Goal: Information Seeking & Learning: Compare options

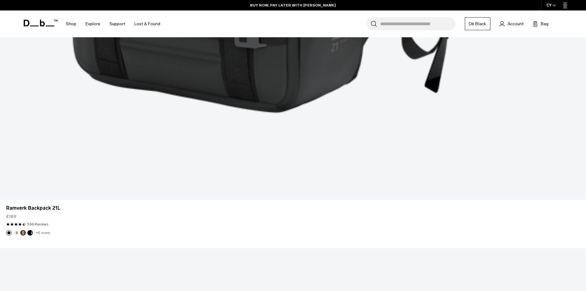
scroll to position [2154, 0]
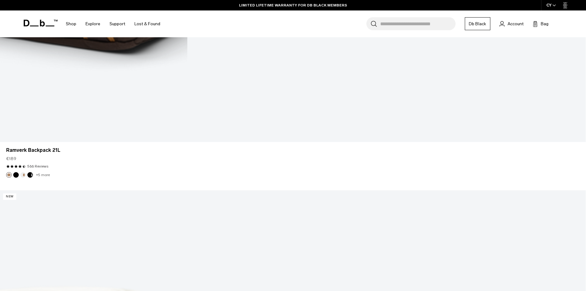
scroll to position [4338, 0]
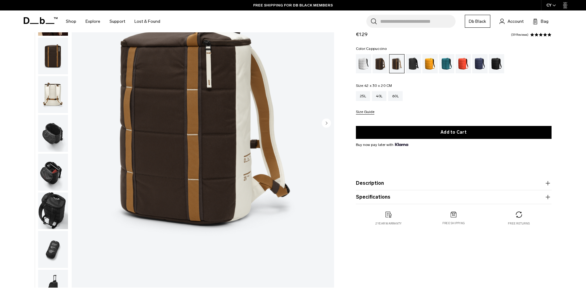
scroll to position [92, 0]
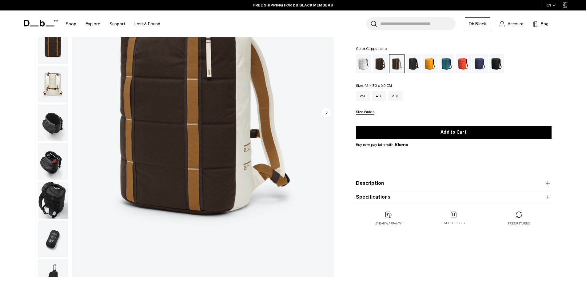
click at [57, 121] on img "button" at bounding box center [53, 122] width 30 height 37
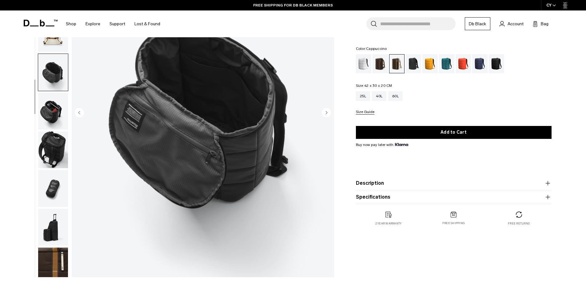
scroll to position [58, 0]
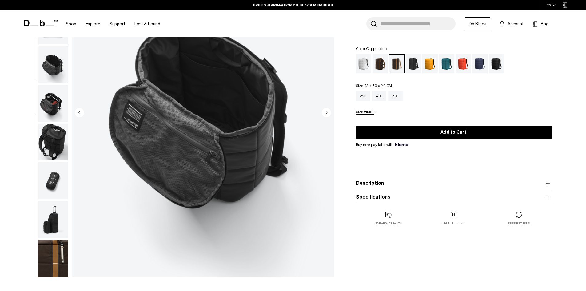
click at [50, 91] on img "button" at bounding box center [53, 103] width 30 height 37
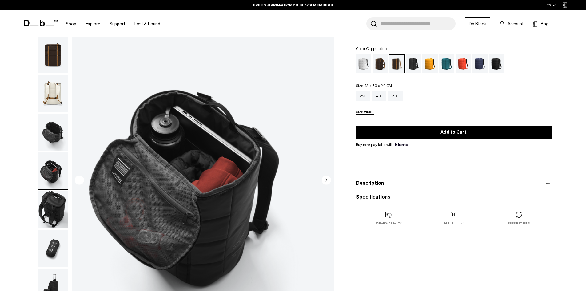
scroll to position [0, 0]
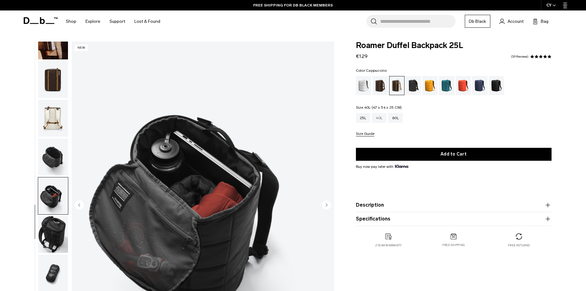
click at [375, 116] on div "40L" at bounding box center [379, 118] width 14 height 10
click at [381, 119] on div "40L" at bounding box center [379, 118] width 14 height 10
click at [50, 50] on img "button" at bounding box center [53, 40] width 30 height 37
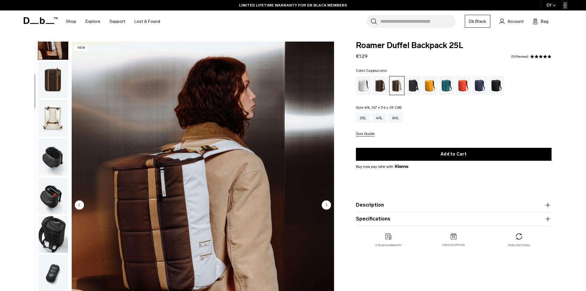
scroll to position [39, 0]
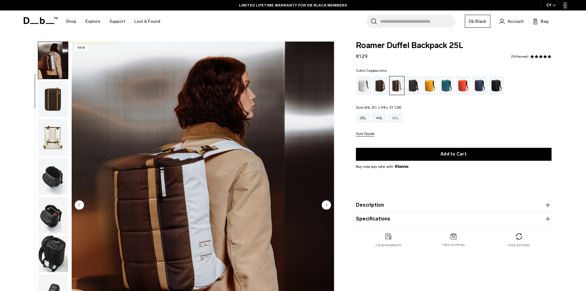
click at [392, 120] on div "60L" at bounding box center [395, 118] width 14 height 10
click at [377, 118] on div "40L" at bounding box center [379, 118] width 14 height 10
click at [44, 215] on img "button" at bounding box center [53, 215] width 30 height 37
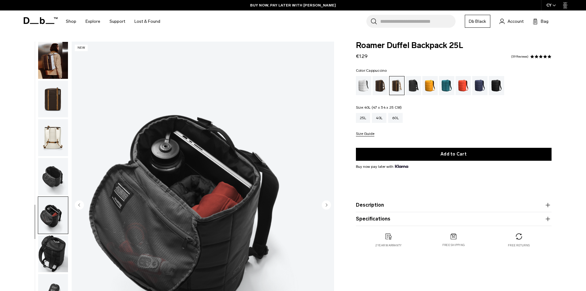
scroll to position [58, 0]
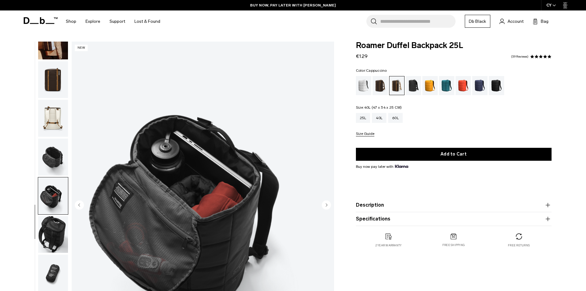
click at [58, 151] on img "button" at bounding box center [53, 156] width 30 height 37
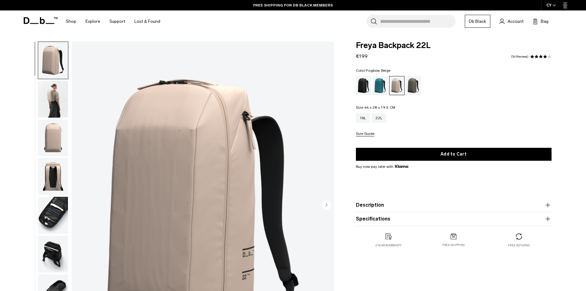
click at [61, 212] on img "button" at bounding box center [53, 215] width 30 height 37
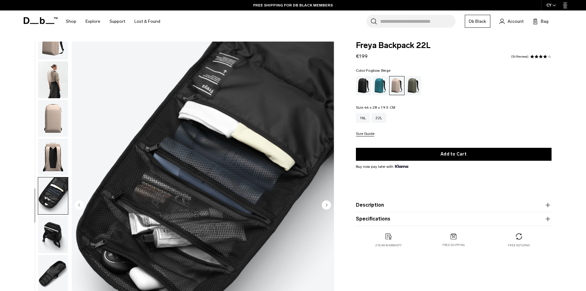
click at [53, 236] on img "button" at bounding box center [53, 234] width 30 height 37
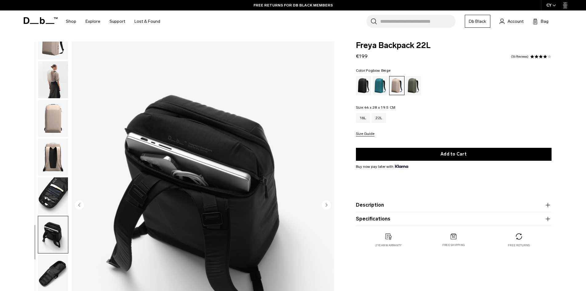
click at [54, 192] on img "button" at bounding box center [53, 195] width 30 height 37
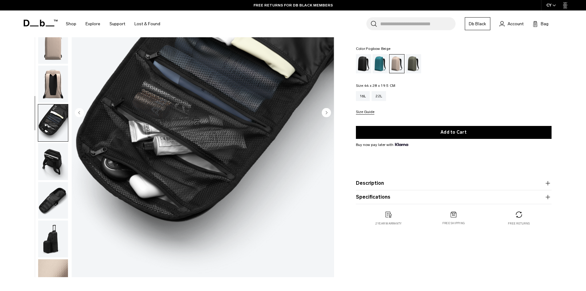
scroll to position [0, 0]
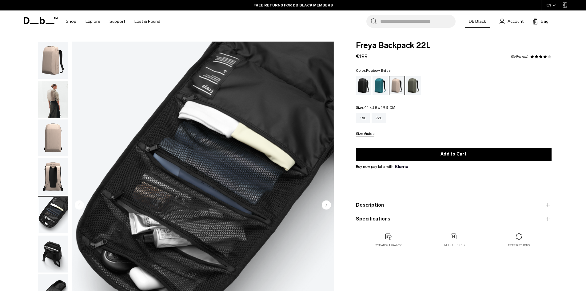
click at [55, 55] on img "button" at bounding box center [53, 60] width 30 height 37
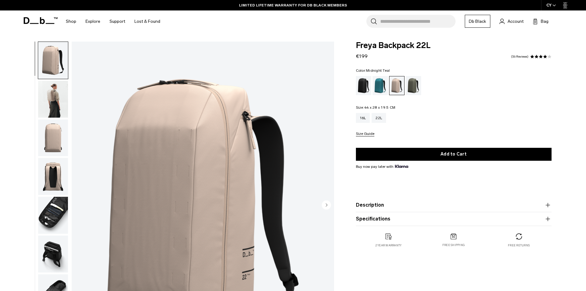
click at [380, 87] on div "Midnight Teal" at bounding box center [381, 85] width 16 height 19
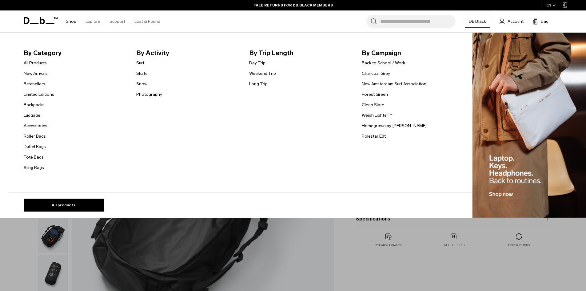
click at [259, 63] on link "Day Trip" at bounding box center [257, 63] width 16 height 6
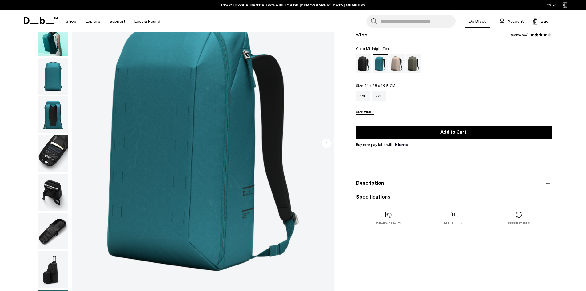
scroll to position [19, 0]
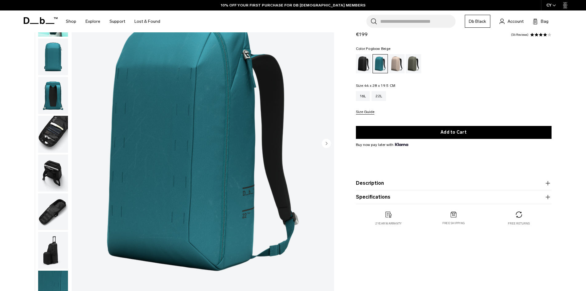
click at [397, 62] on div "Fogbow Beige" at bounding box center [397, 63] width 16 height 19
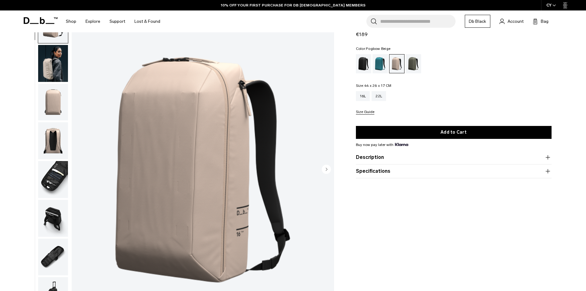
scroll to position [92, 0]
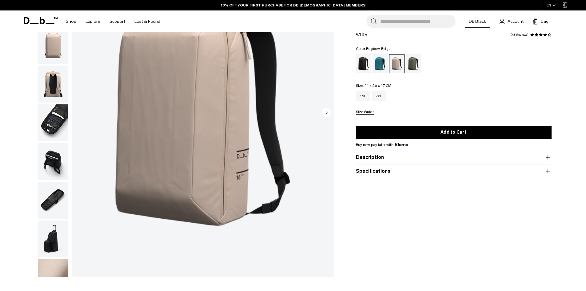
click at [53, 116] on img "button" at bounding box center [53, 122] width 30 height 37
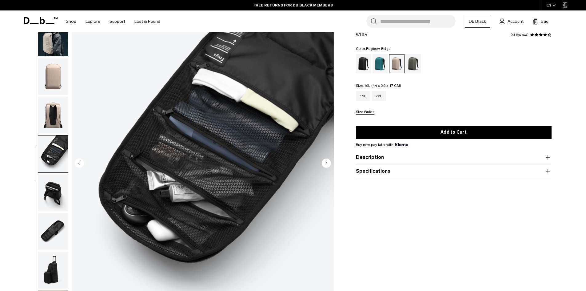
scroll to position [31, 0]
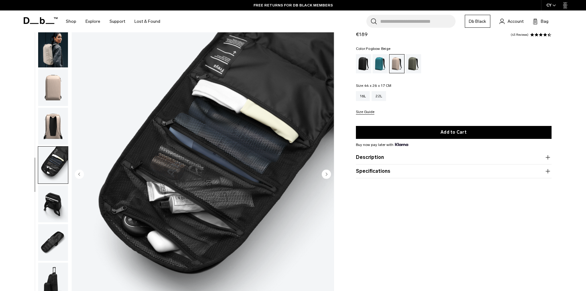
click at [53, 92] on img "button" at bounding box center [53, 87] width 30 height 37
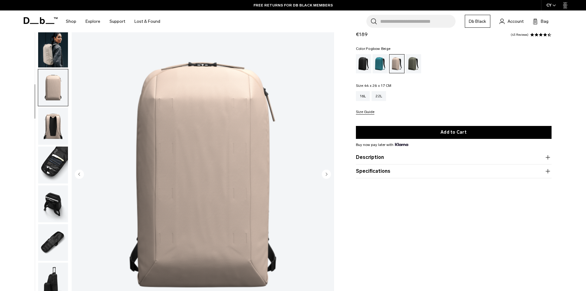
click at [54, 126] on img "button" at bounding box center [53, 126] width 30 height 37
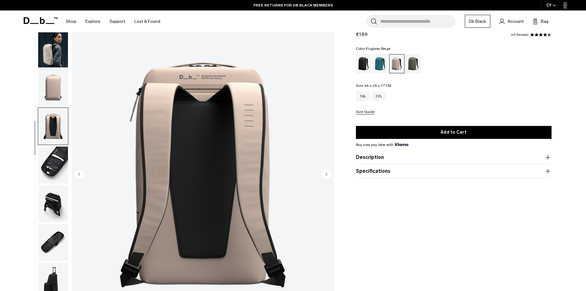
click at [60, 162] on img "button" at bounding box center [53, 164] width 30 height 37
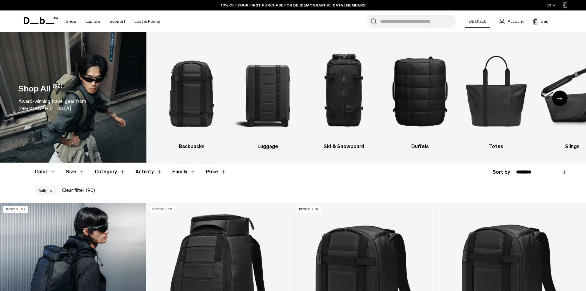
scroll to position [154, 0]
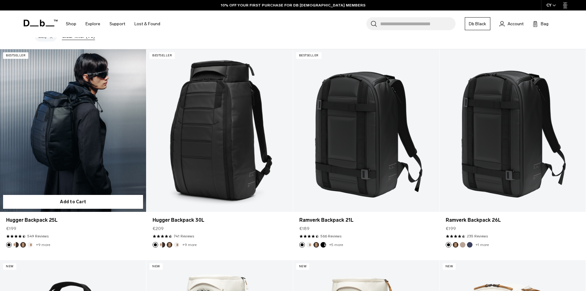
click at [62, 108] on link "Hugger Backpack 25L" at bounding box center [73, 130] width 146 height 162
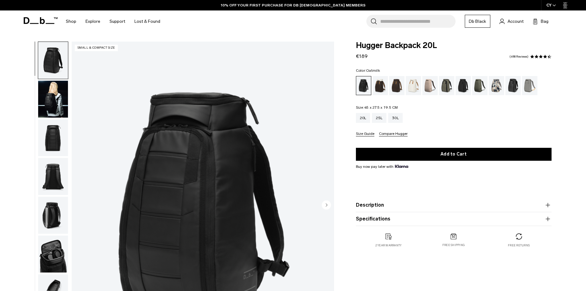
click at [413, 84] on div "Oatmilk" at bounding box center [414, 85] width 16 height 19
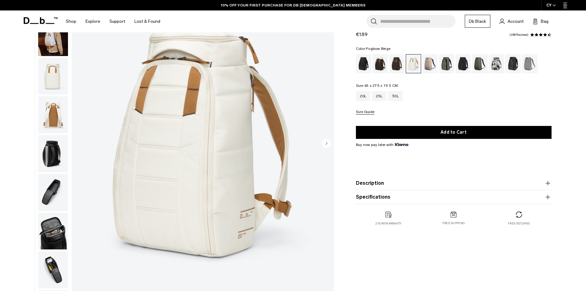
click at [428, 66] on div "Fogbow Beige" at bounding box center [430, 63] width 16 height 19
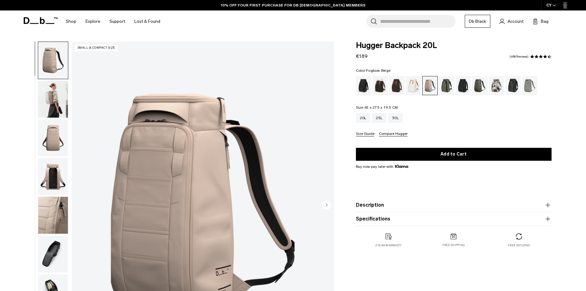
click at [413, 85] on div "Oatmilk" at bounding box center [414, 85] width 16 height 19
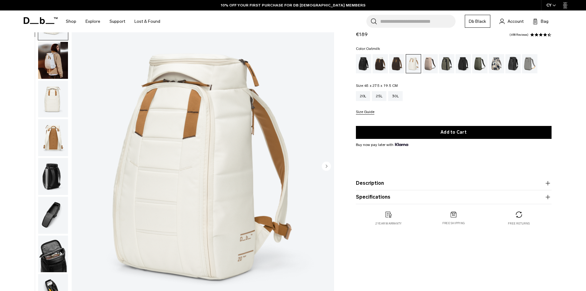
scroll to position [92, 0]
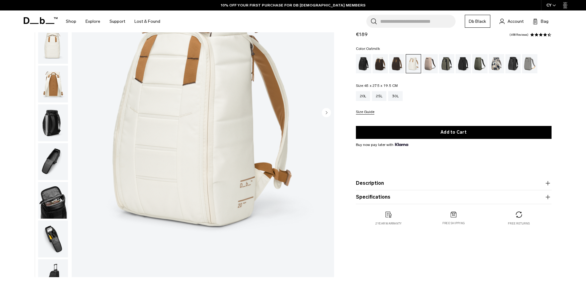
click at [51, 159] on img "button" at bounding box center [53, 161] width 30 height 37
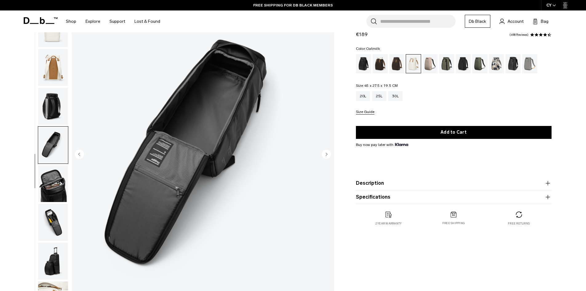
scroll to position [62, 0]
